Goal: Transaction & Acquisition: Obtain resource

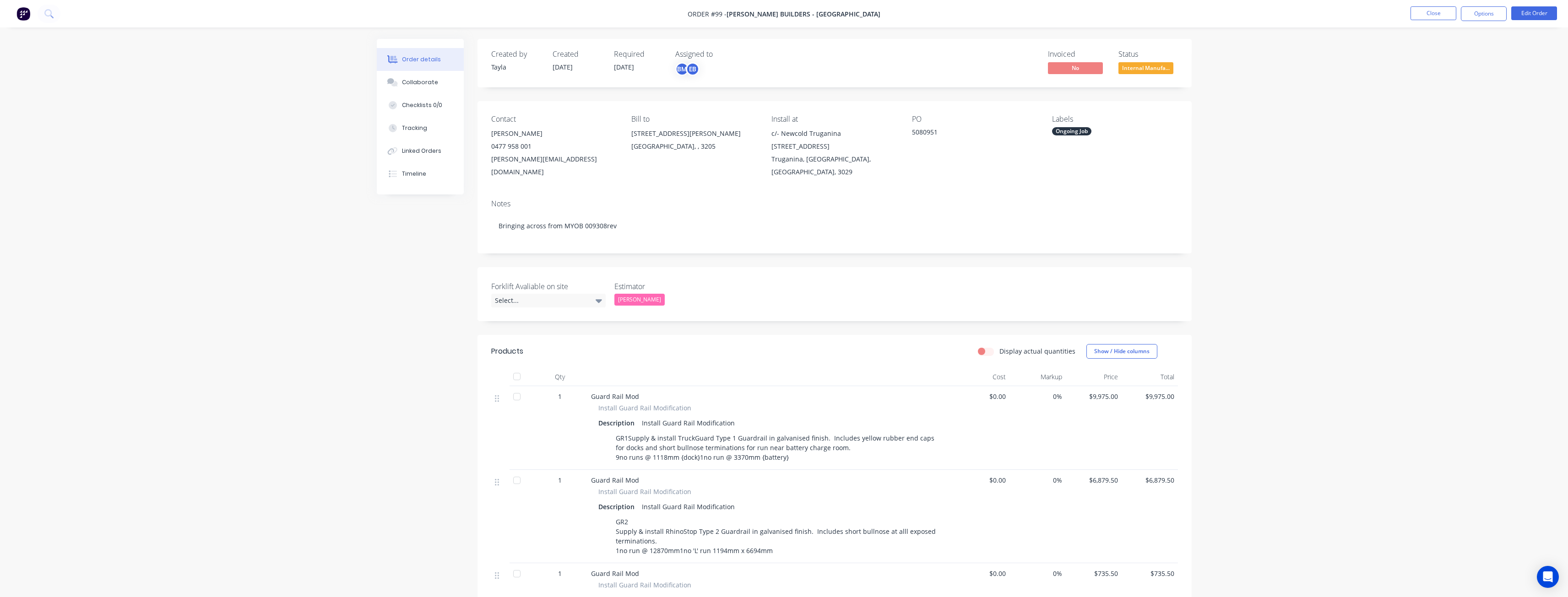
click at [1259, 193] on div "Order details Collaborate Checklists 0/0 Tracking Linked Orders Timeline Order …" at bounding box center [784, 530] width 1568 height 1061
click at [204, 286] on div "Order details Collaborate Checklists 0/0 Tracking Linked Orders Timeline Order …" at bounding box center [784, 530] width 1568 height 1061
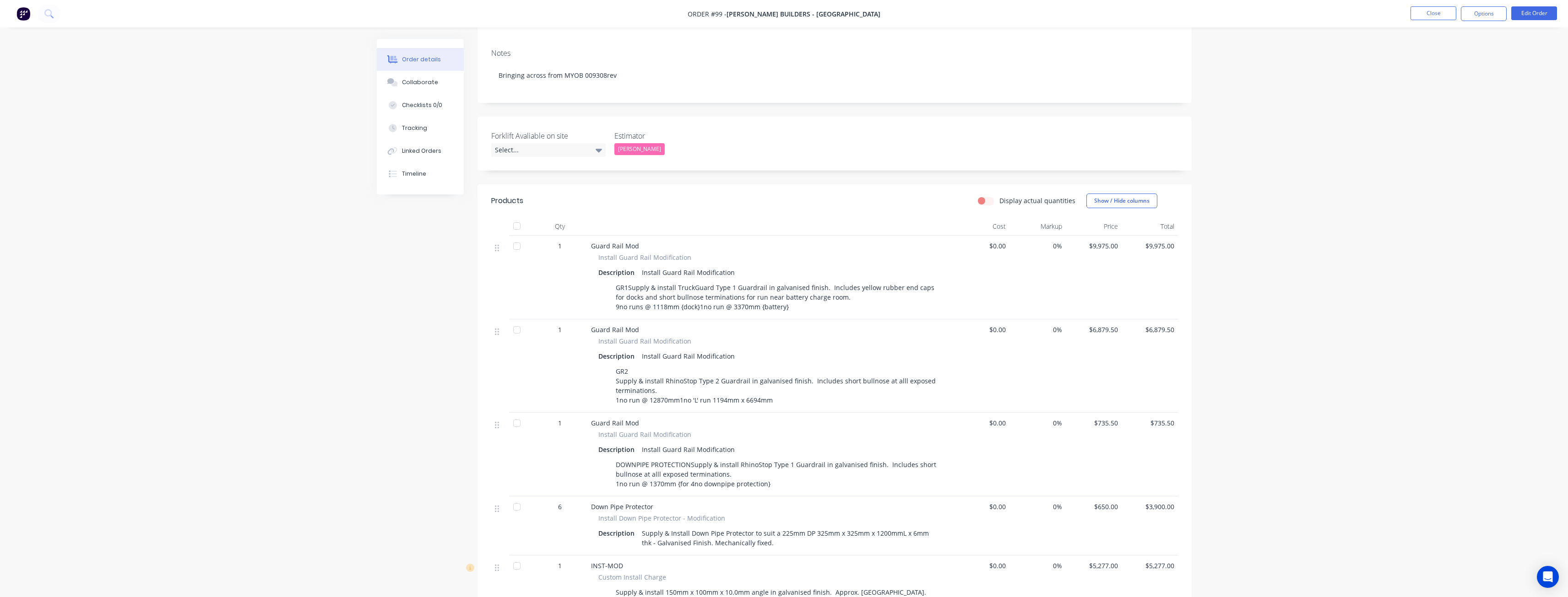
scroll to position [274, 0]
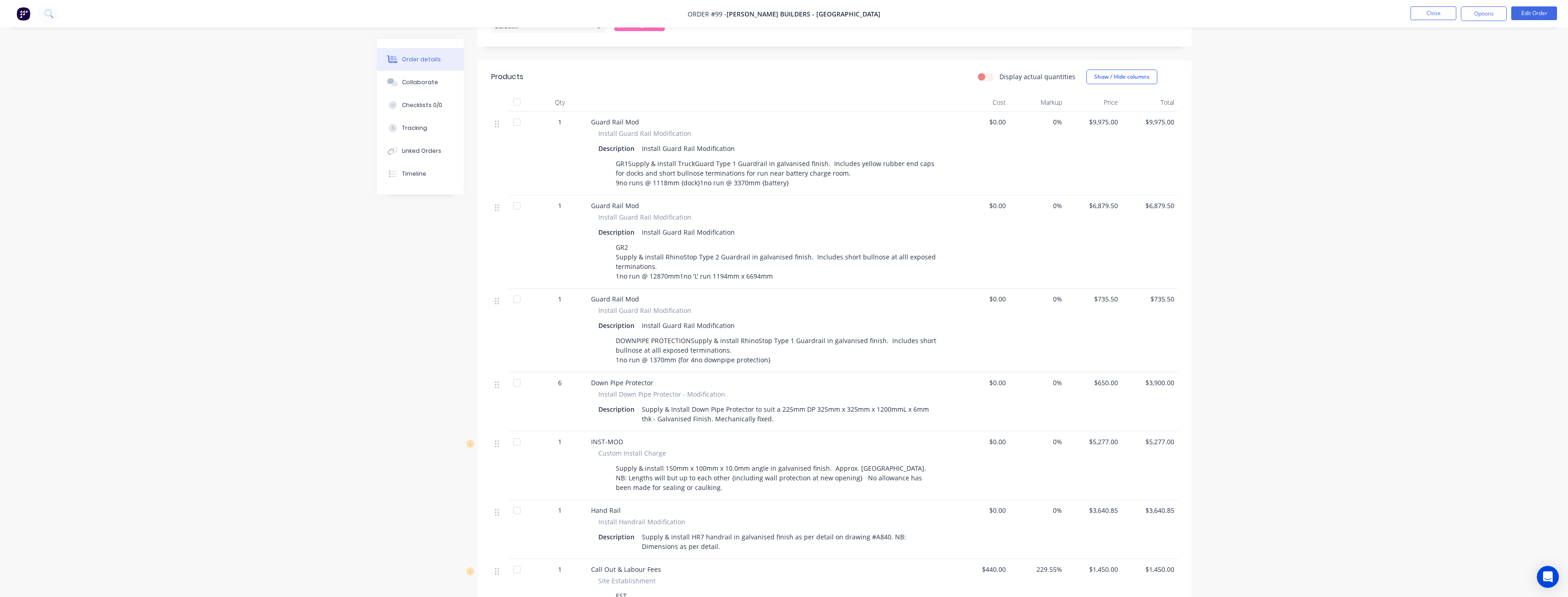
click at [189, 258] on div "Order details Collaborate Checklists 0/0 Tracking Linked Orders Timeline Order …" at bounding box center [784, 256] width 1568 height 1061
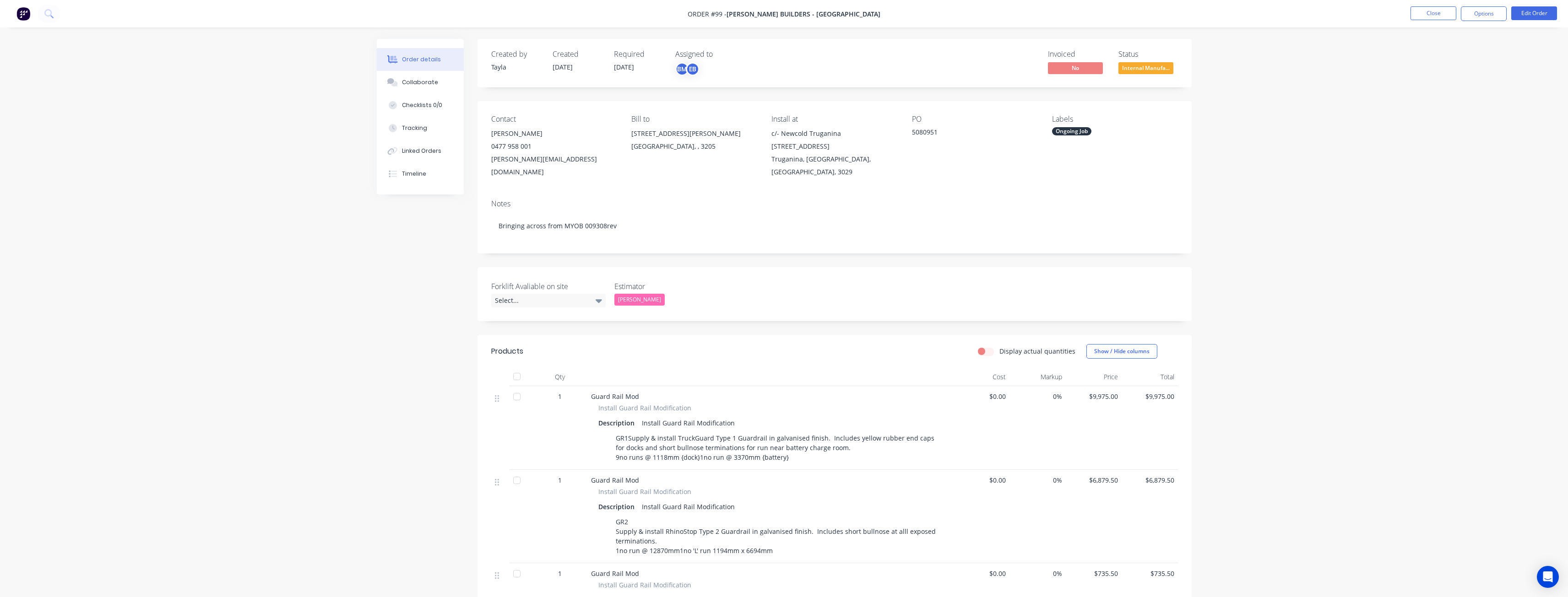
click at [307, 173] on div "Order details Collaborate Checklists 0/0 Tracking Linked Orders Timeline Order …" at bounding box center [784, 530] width 1568 height 1061
click at [22, 16] on img at bounding box center [23, 13] width 13 height 13
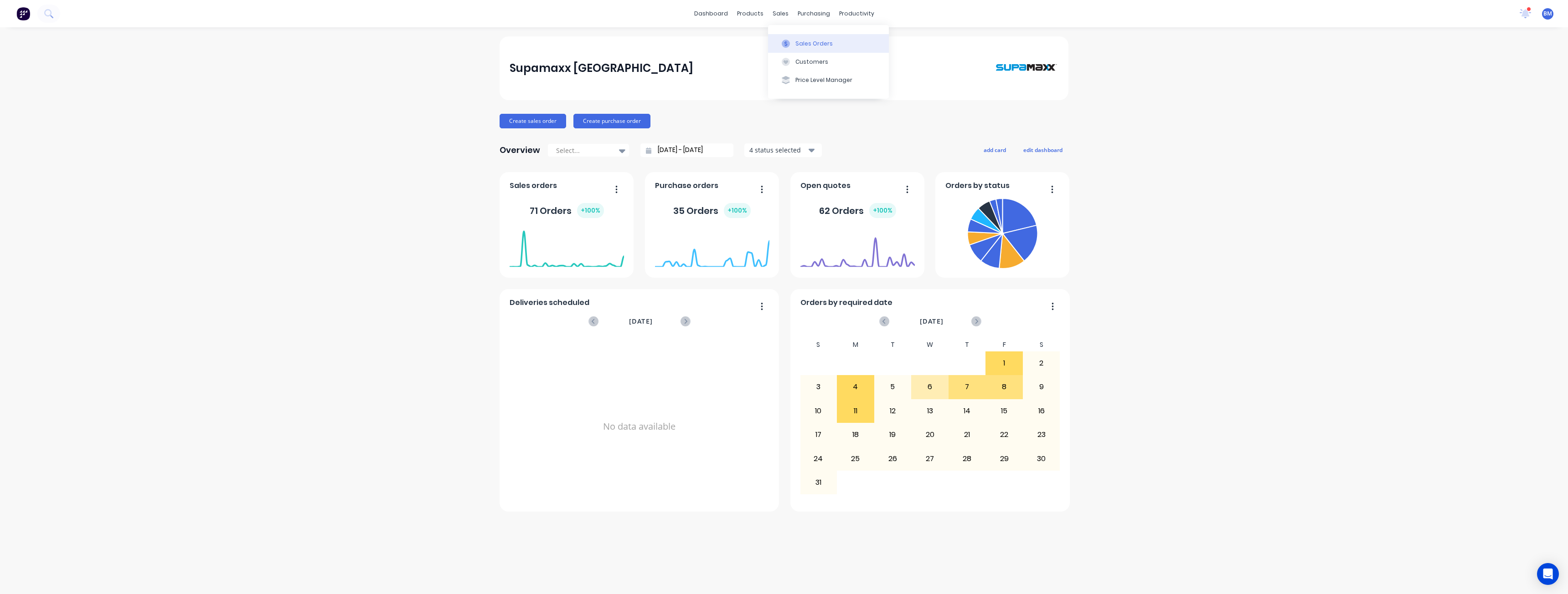
drag, startPoint x: 809, startPoint y: 42, endPoint x: 808, endPoint y: 37, distance: 5.1
click at [808, 37] on button "Sales Orders" at bounding box center [828, 43] width 120 height 18
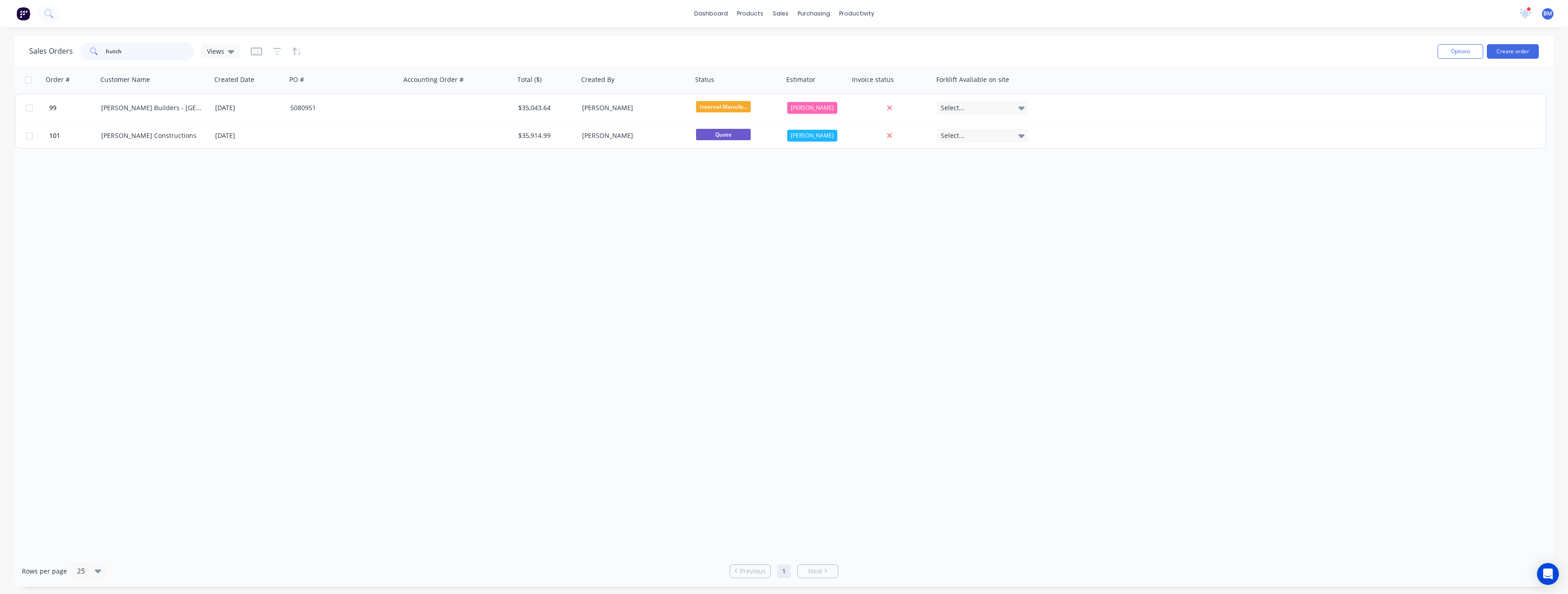
drag, startPoint x: 141, startPoint y: 51, endPoint x: 69, endPoint y: 66, distance: 73.5
click at [69, 66] on div "Sales Orders hutch Views Options Create order" at bounding box center [784, 51] width 1539 height 30
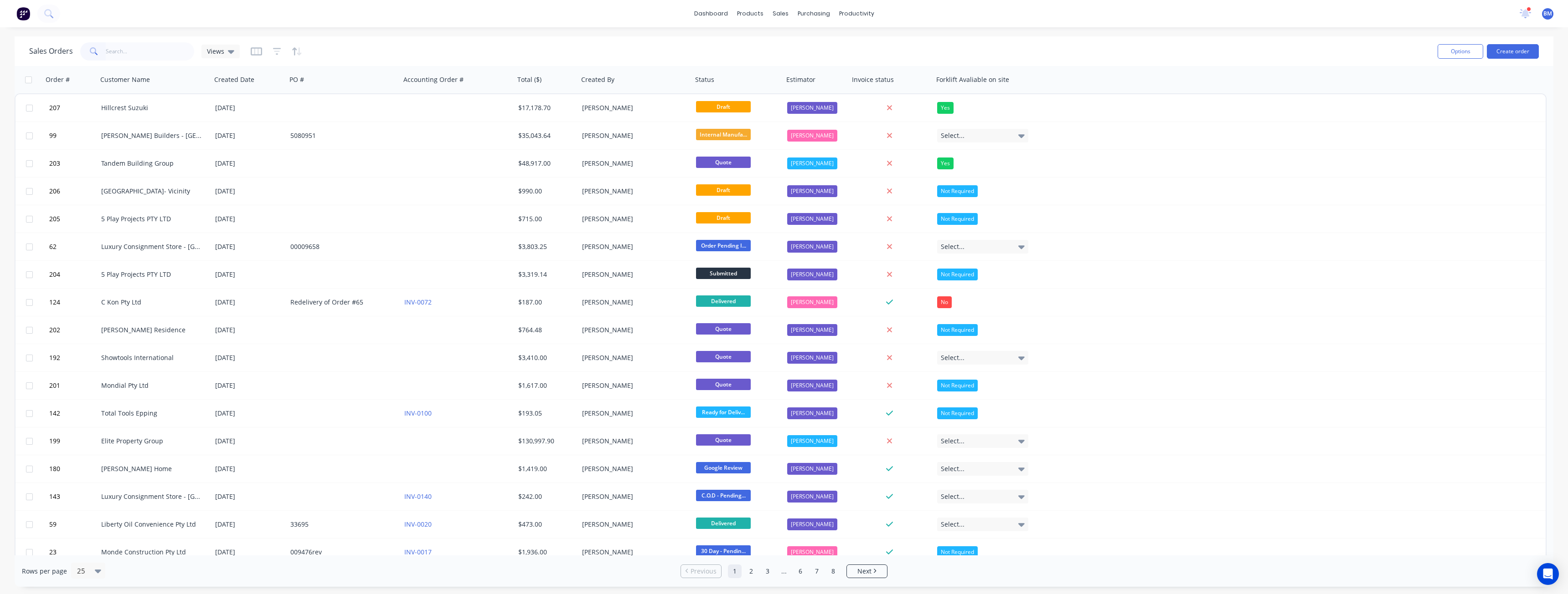
click at [393, 40] on div "Sales Orders Views Options Create order" at bounding box center [784, 51] width 1539 height 30
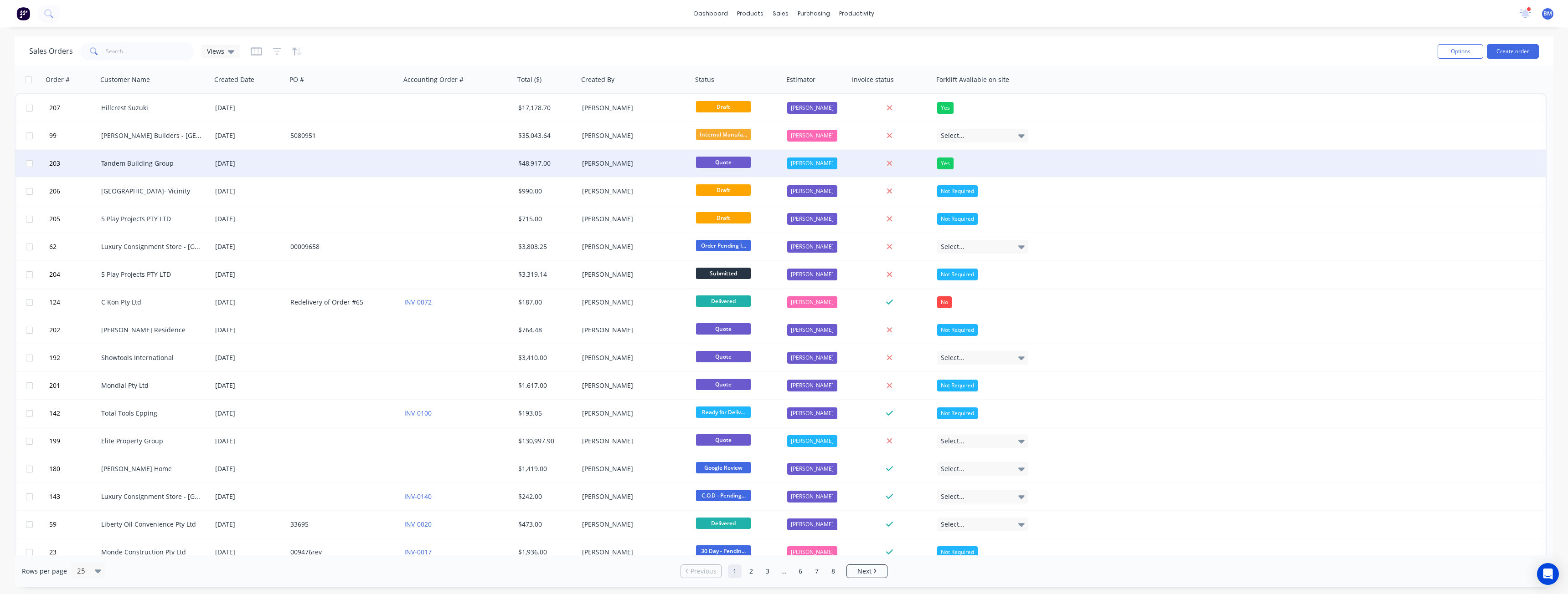
click at [139, 155] on div "Tandem Building Group" at bounding box center [154, 163] width 114 height 27
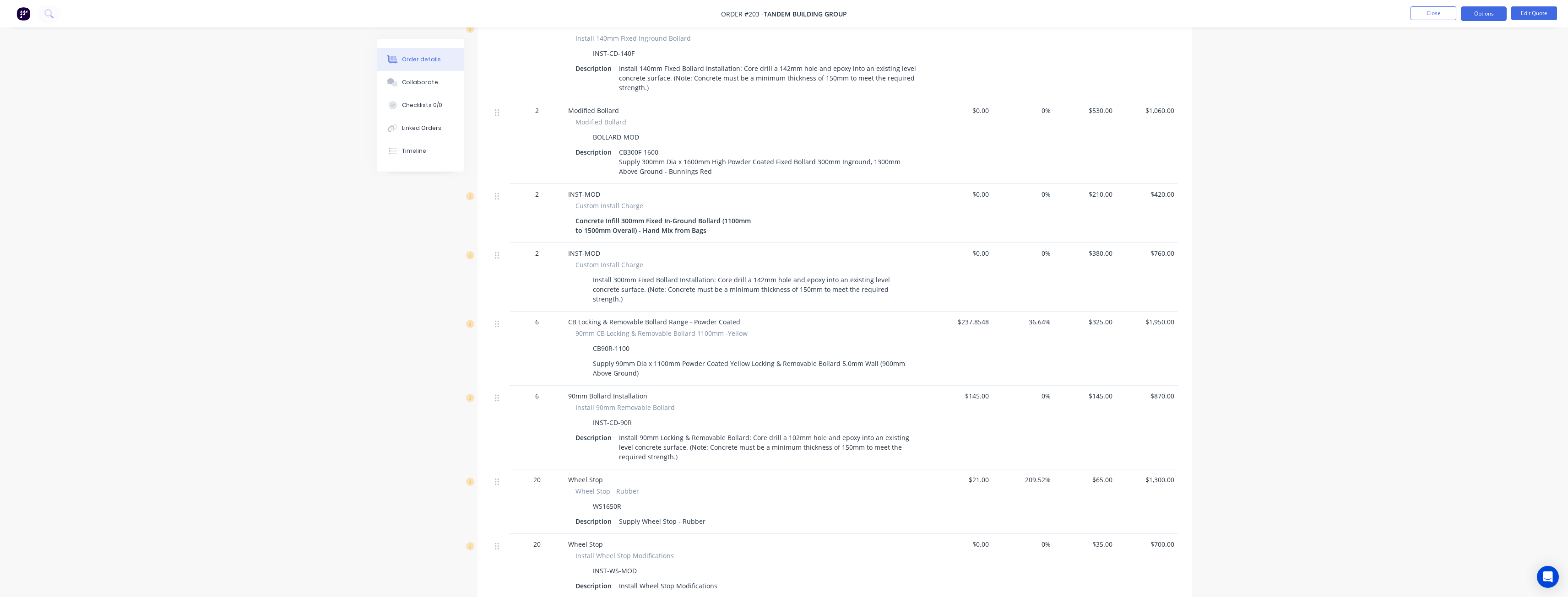
scroll to position [723, 0]
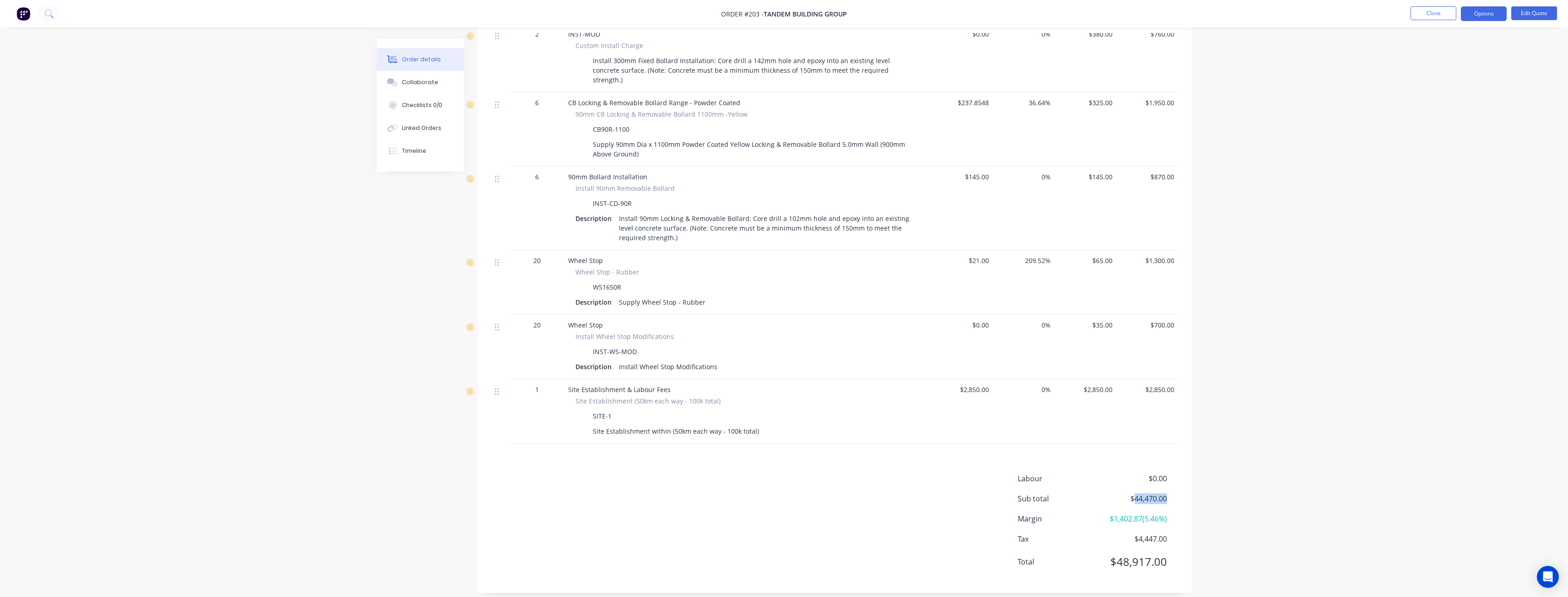
drag, startPoint x: 1132, startPoint y: 486, endPoint x: 1174, endPoint y: 489, distance: 42.1
click at [1174, 494] on div "Sub total $44,470.00" at bounding box center [1098, 499] width 160 height 11
copy span "44,470.00"
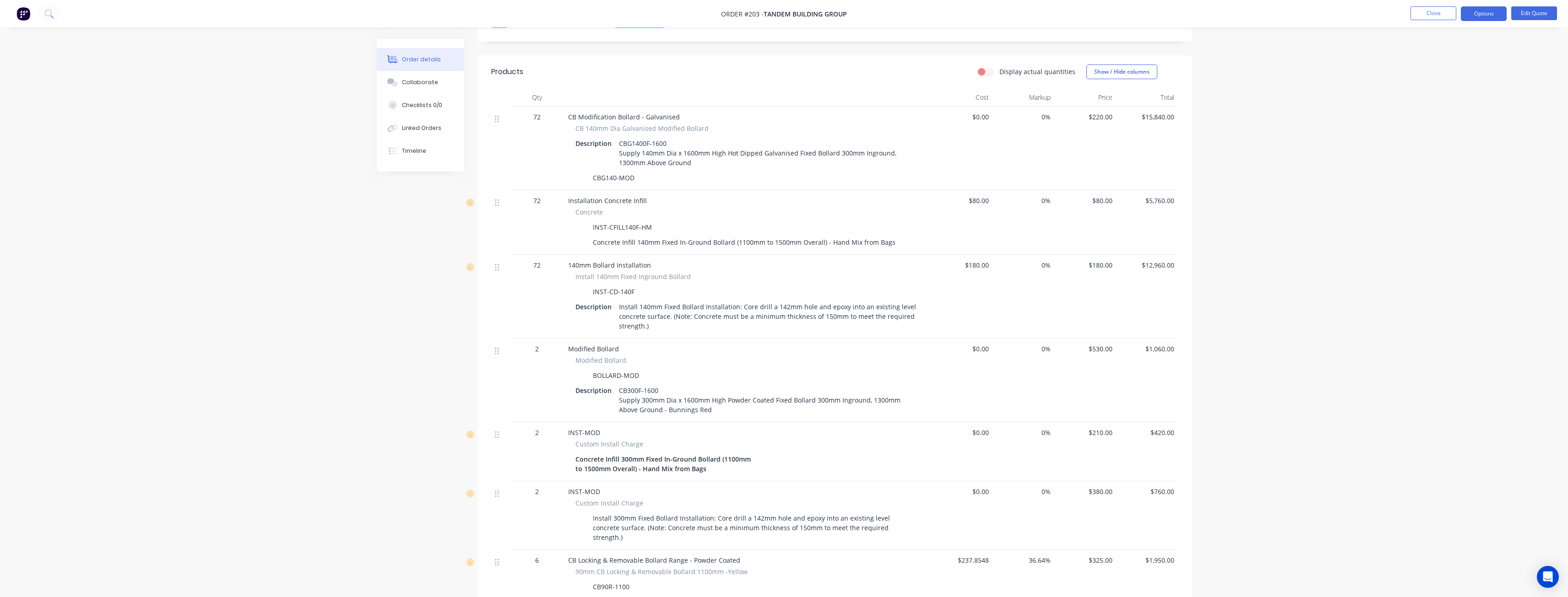
scroll to position [0, 0]
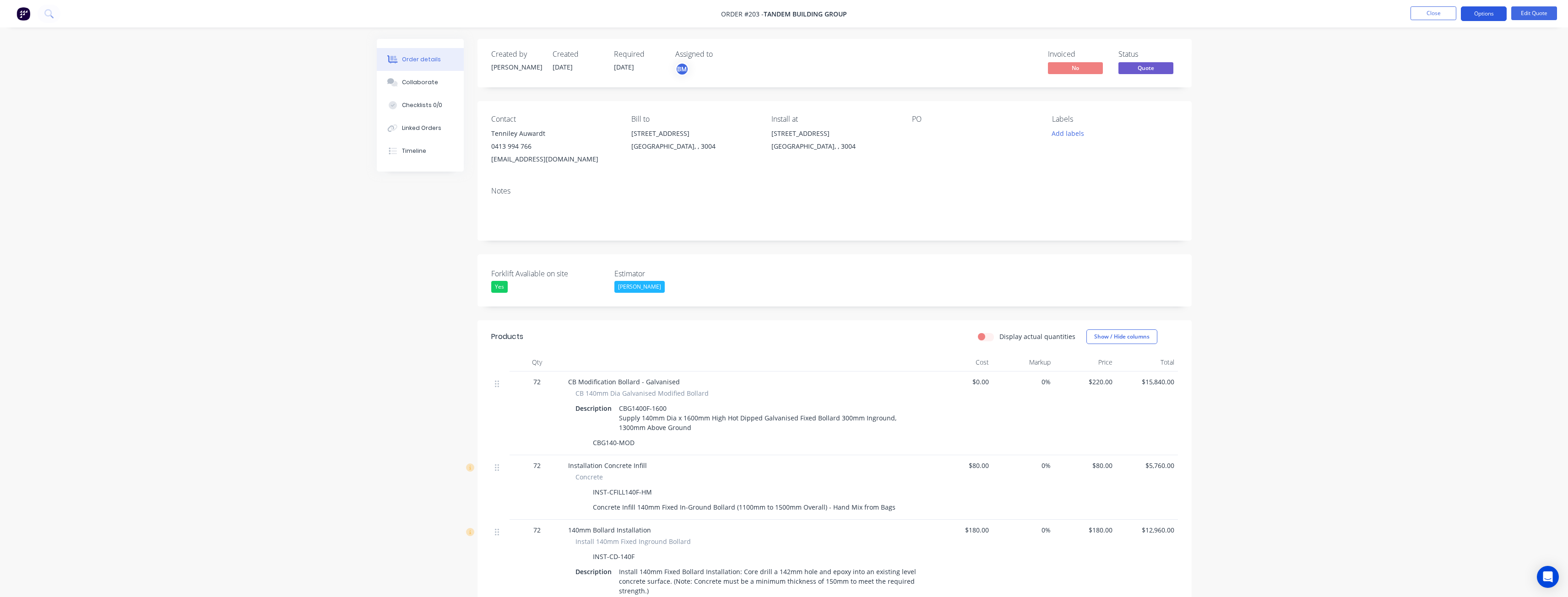
click at [1491, 9] on button "Options" at bounding box center [1484, 14] width 46 height 15
click at [1427, 53] on div "Quote" at bounding box center [1456, 56] width 84 height 13
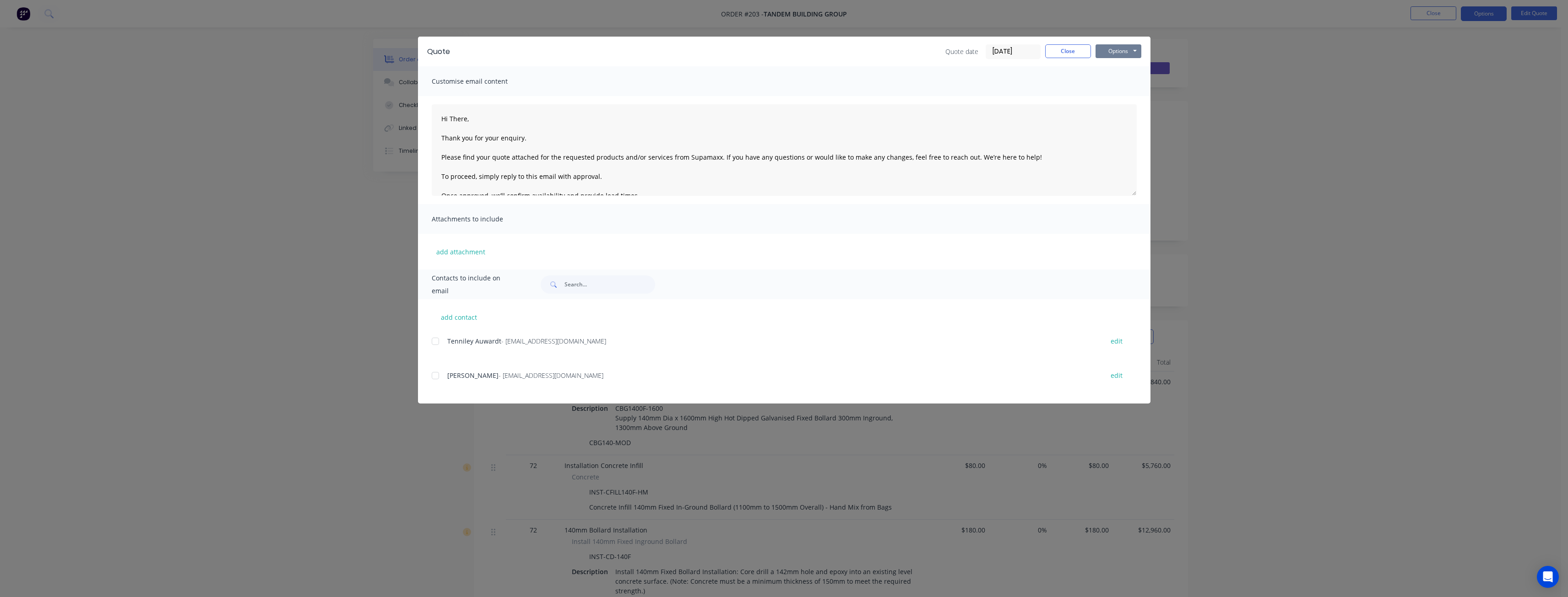
click at [1120, 53] on button "Options" at bounding box center [1118, 51] width 46 height 13
click at [1119, 68] on button "Preview" at bounding box center [1125, 68] width 58 height 15
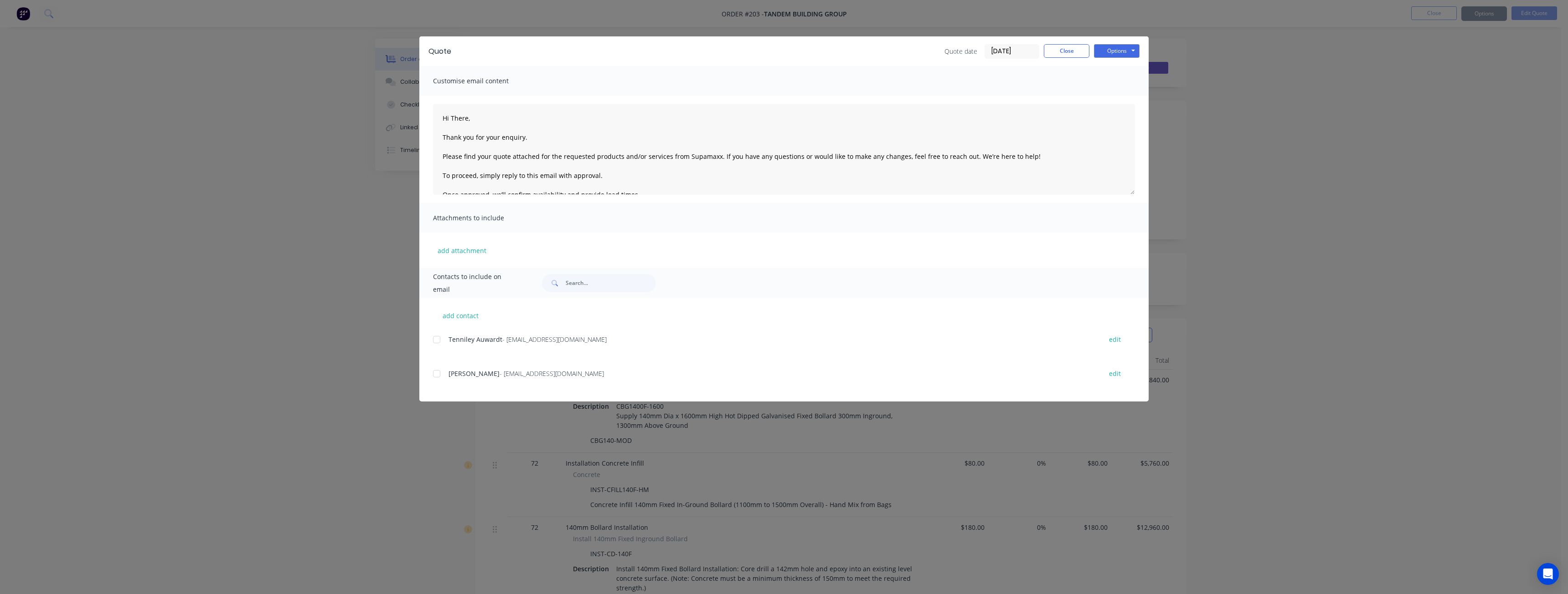
type textarea "Hi There, Thank you for your enquiry. Please find your quote attached for the r…"
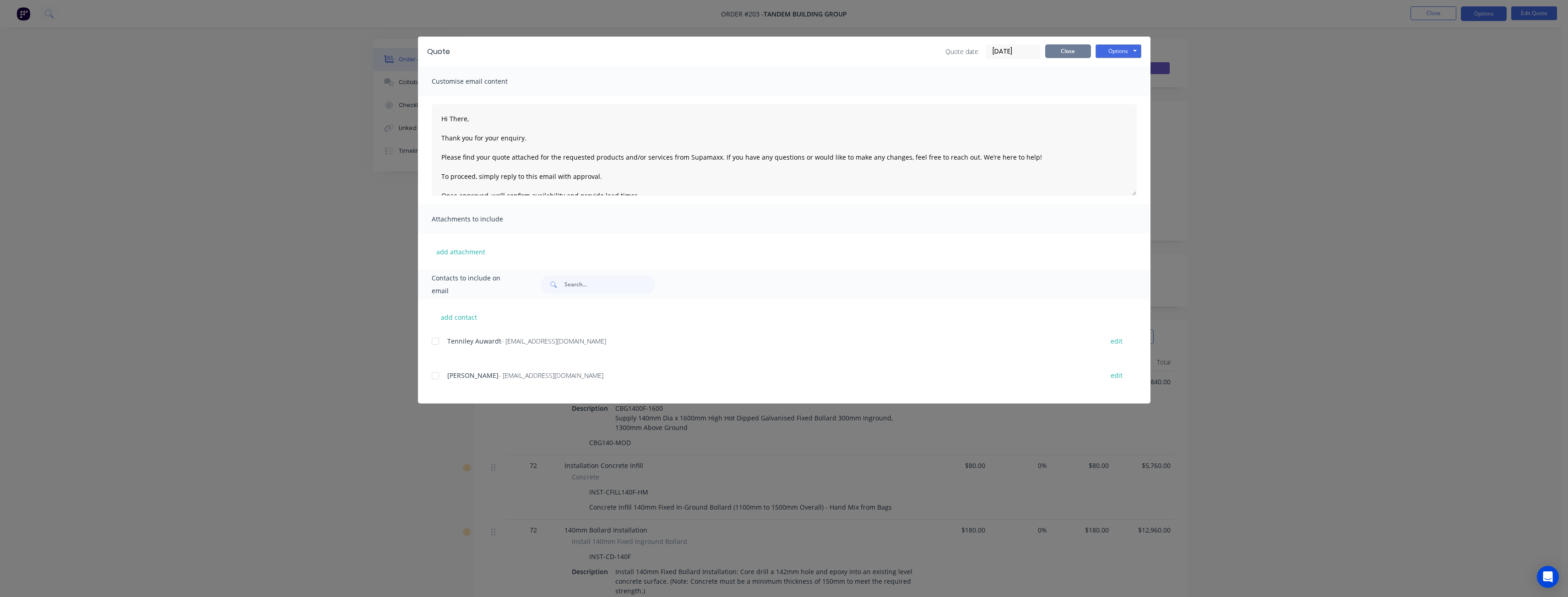
click at [1053, 53] on button "Close" at bounding box center [1068, 51] width 46 height 13
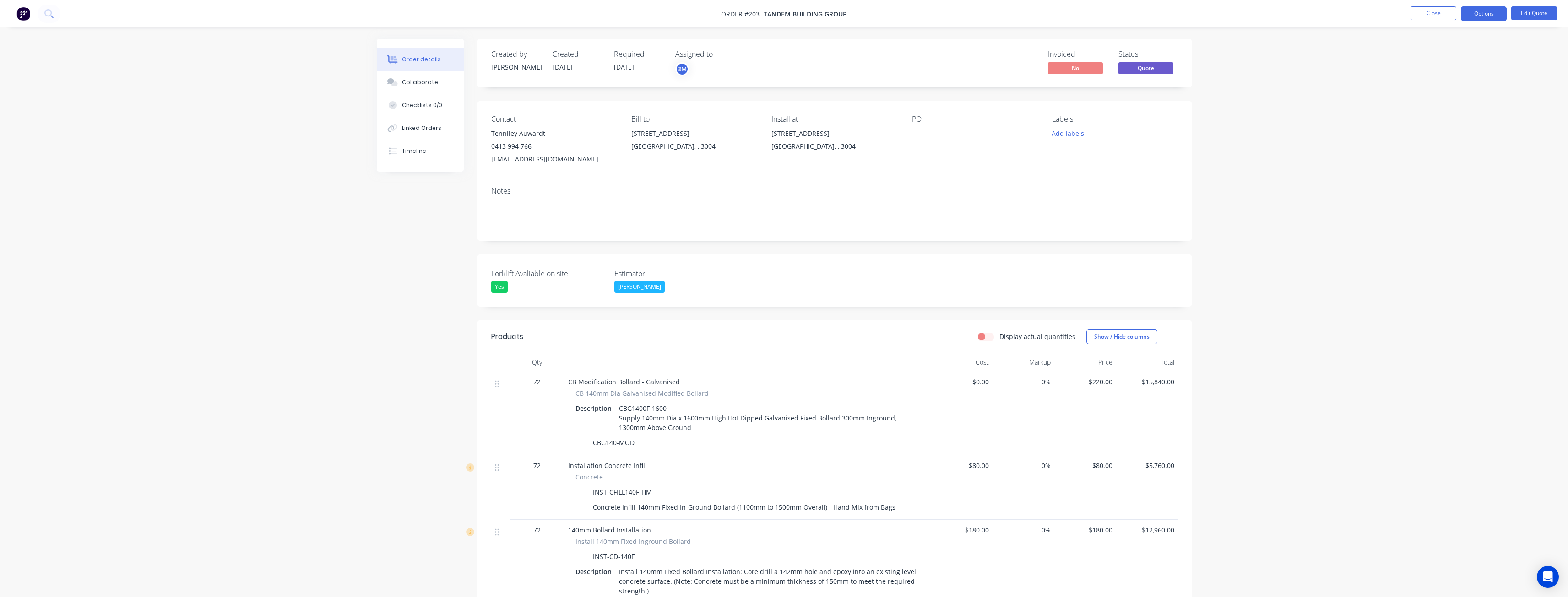
drag, startPoint x: 231, startPoint y: 175, endPoint x: 188, endPoint y: 183, distance: 43.7
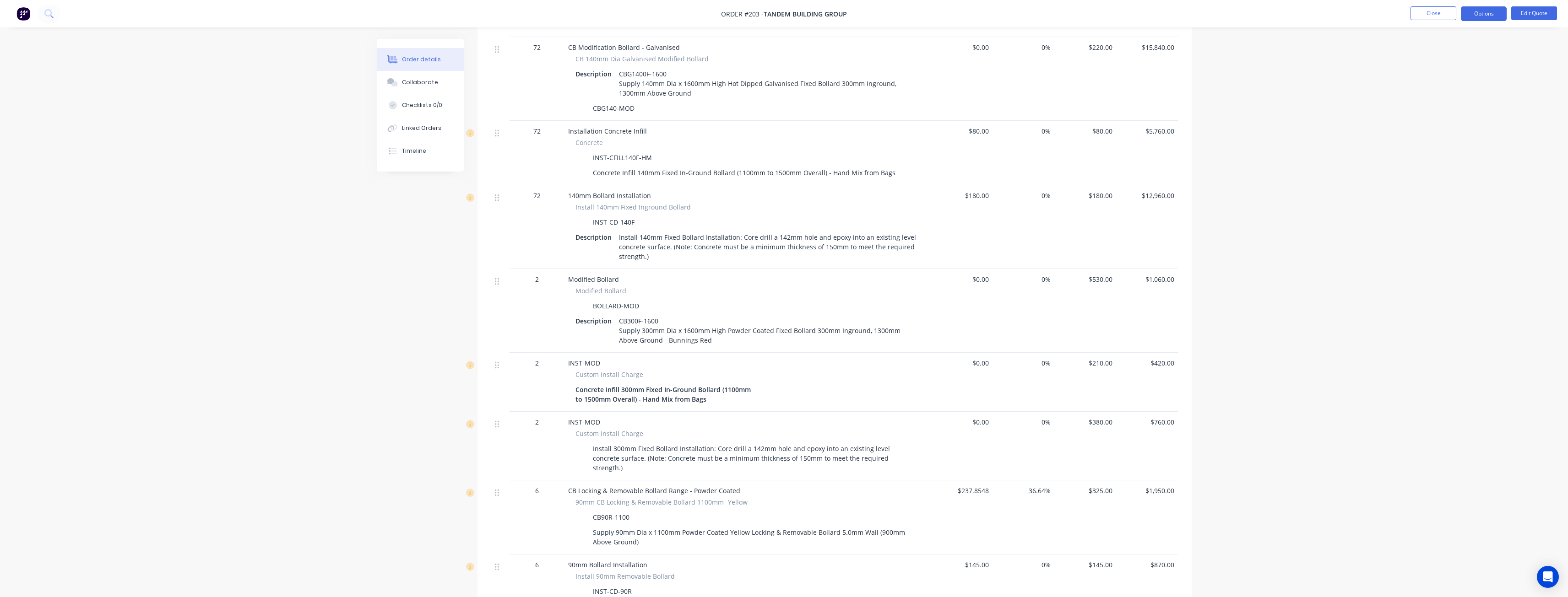
scroll to position [128, 0]
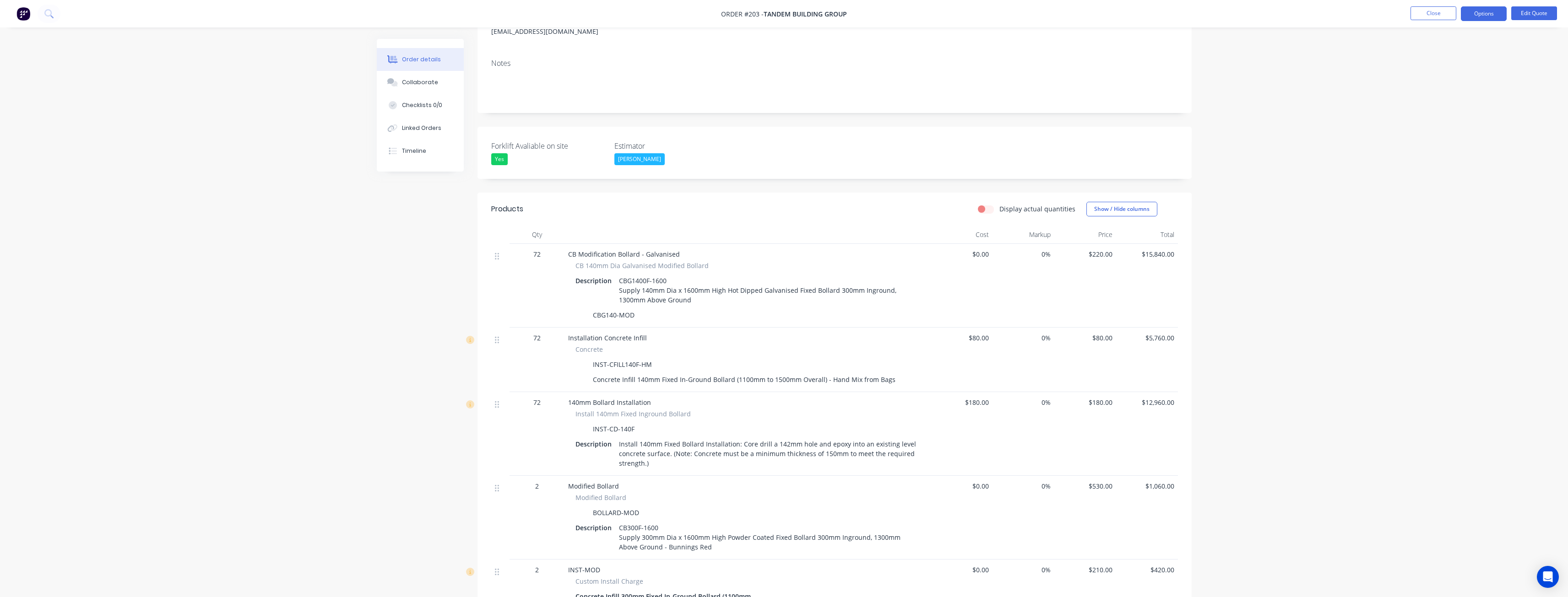
click at [282, 388] on div "Order details Collaborate Checklists 0/0 Linked Orders Timeline Order details C…" at bounding box center [784, 537] width 1568 height 1330
click at [247, 309] on div "Order details Collaborate Checklists 0/0 Linked Orders Timeline Order details C…" at bounding box center [784, 537] width 1568 height 1330
click at [253, 315] on div "Order details Collaborate Checklists 0/0 Linked Orders Timeline Order details C…" at bounding box center [784, 537] width 1568 height 1330
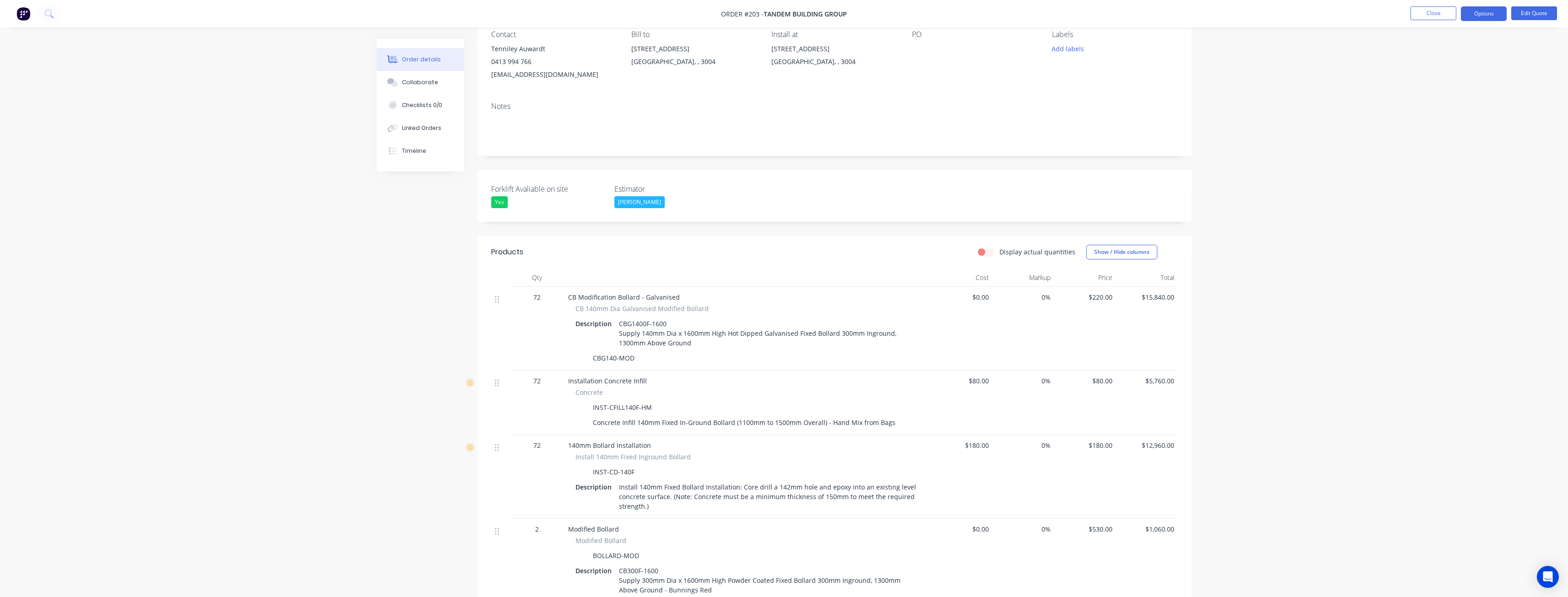
scroll to position [0, 0]
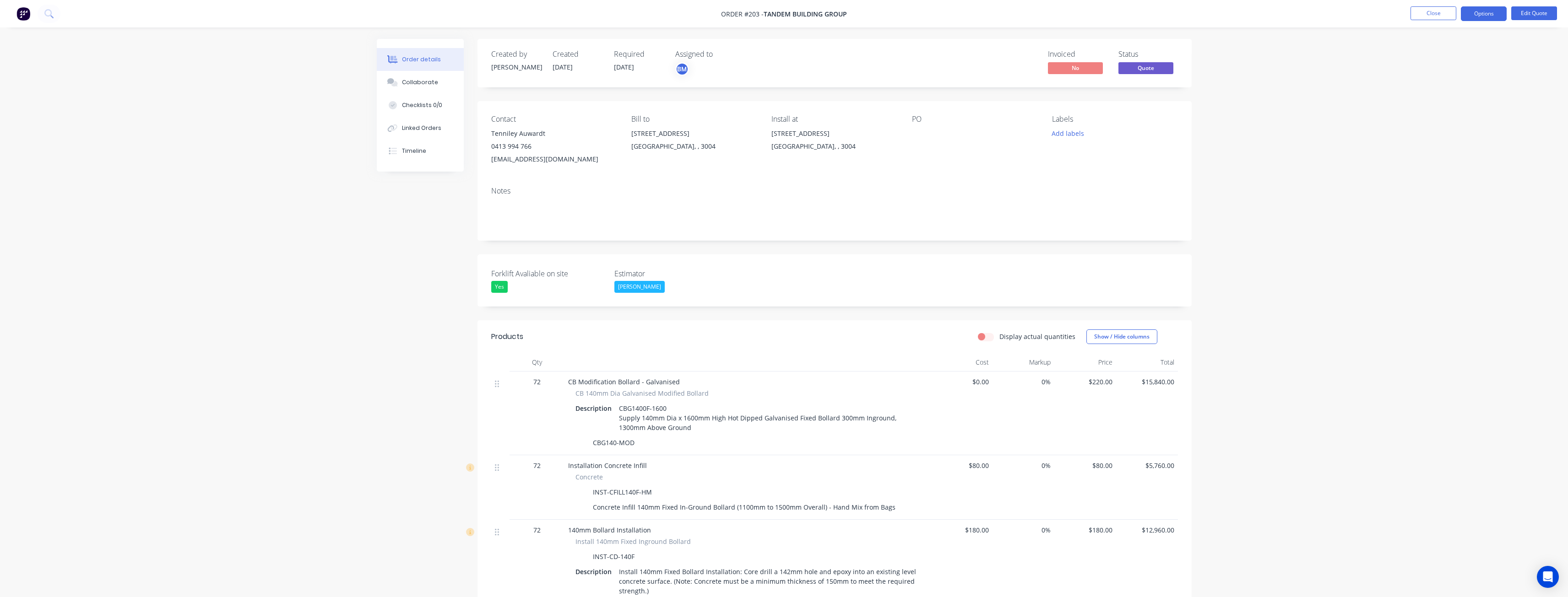
drag, startPoint x: 377, startPoint y: 221, endPoint x: 895, endPoint y: 229, distance: 518.1
click at [895, 229] on div "Notes" at bounding box center [835, 210] width 714 height 62
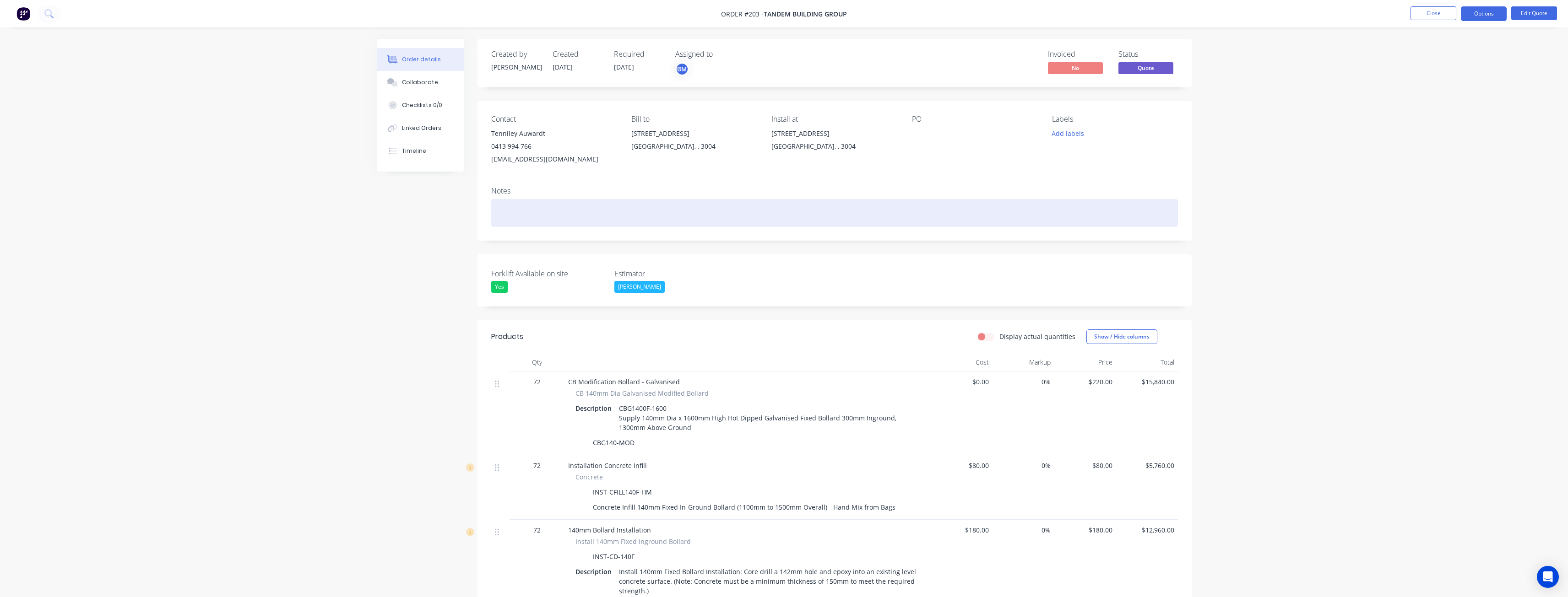
click at [930, 203] on div at bounding box center [835, 213] width 687 height 28
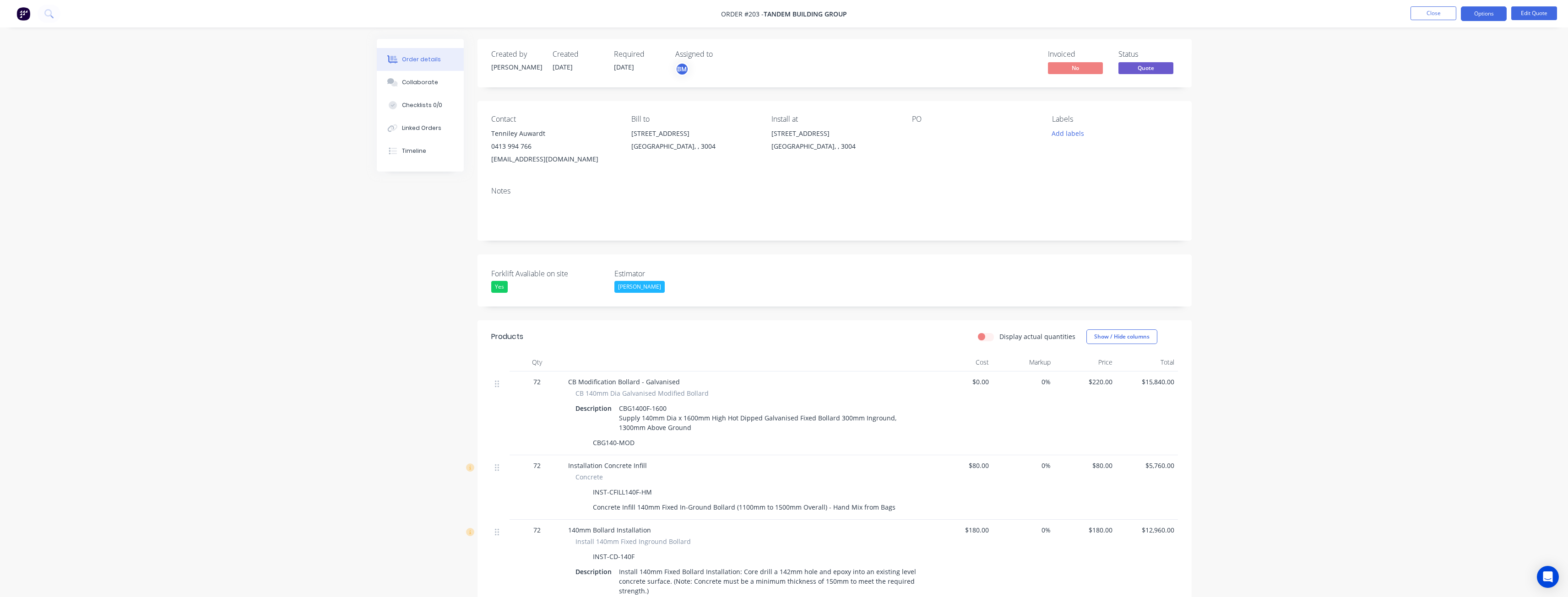
click at [895, 179] on div "Notes" at bounding box center [835, 210] width 714 height 62
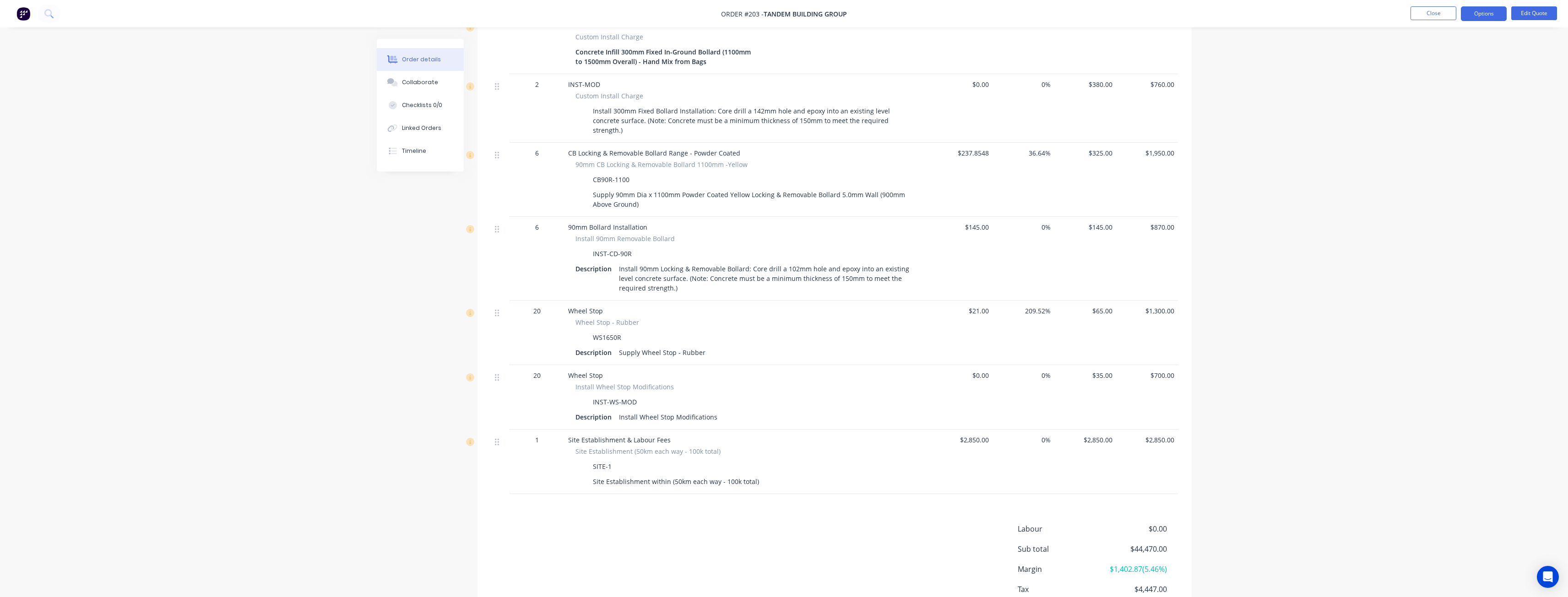
scroll to position [723, 0]
